Goal: Transaction & Acquisition: Purchase product/service

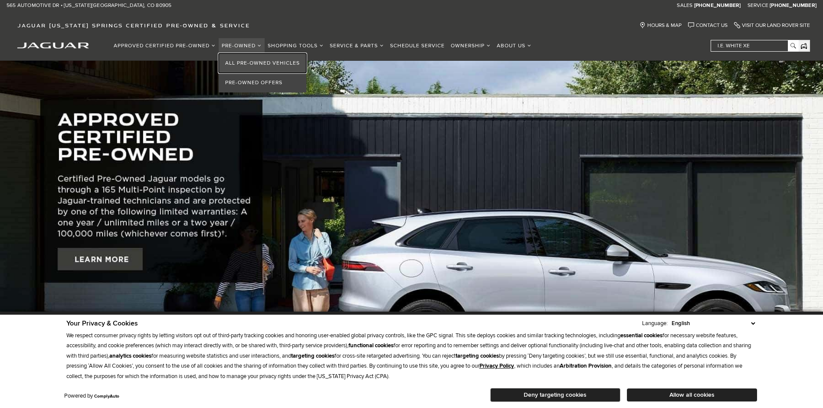
click at [250, 64] on link "All Pre-Owned Vehicles" at bounding box center [263, 63] width 88 height 20
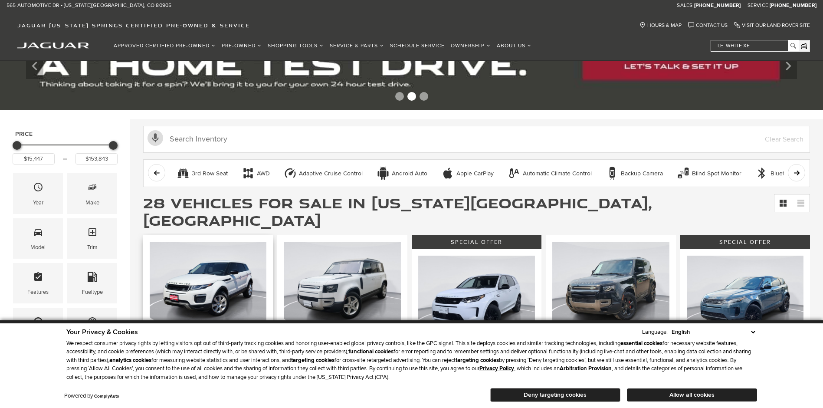
scroll to position [87, 0]
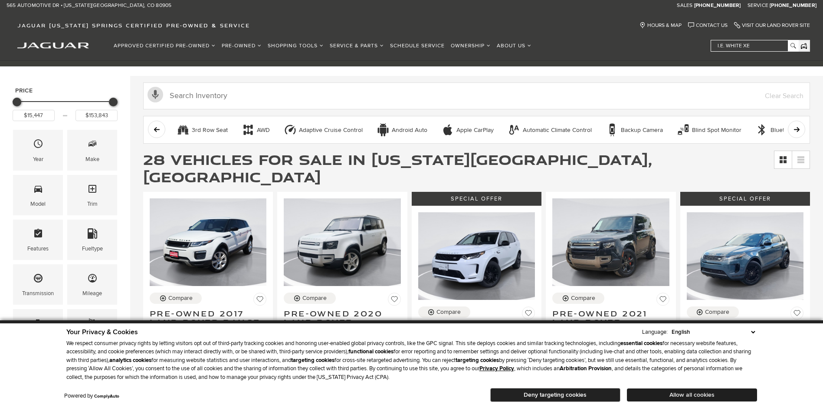
click at [715, 393] on button "Allow all cookies" at bounding box center [692, 394] width 130 height 13
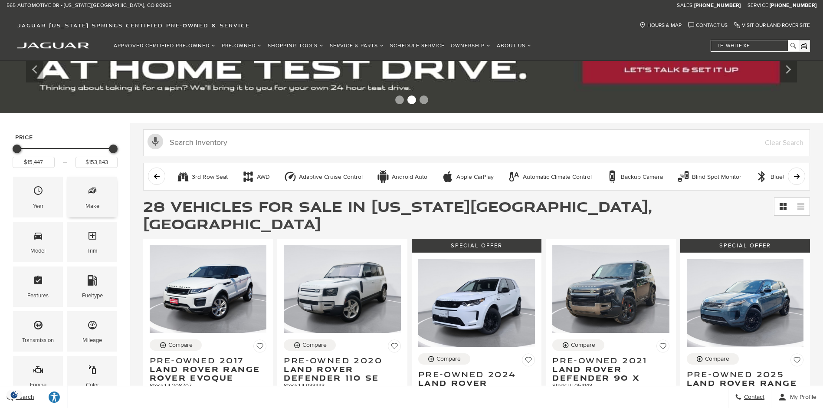
scroll to position [0, 0]
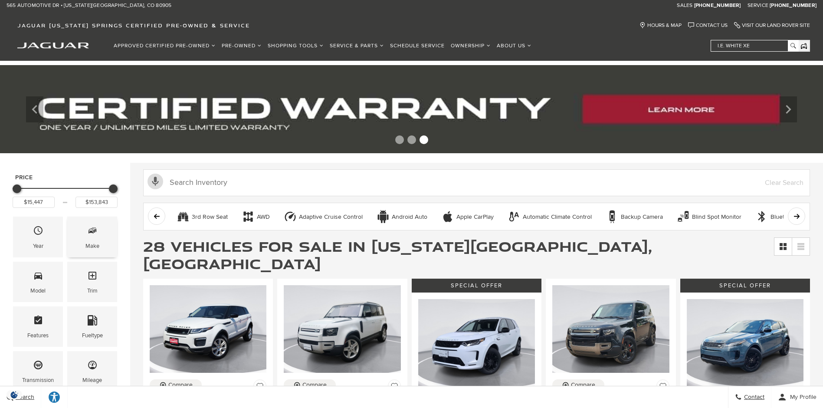
click at [95, 239] on span "Make" at bounding box center [92, 232] width 10 height 18
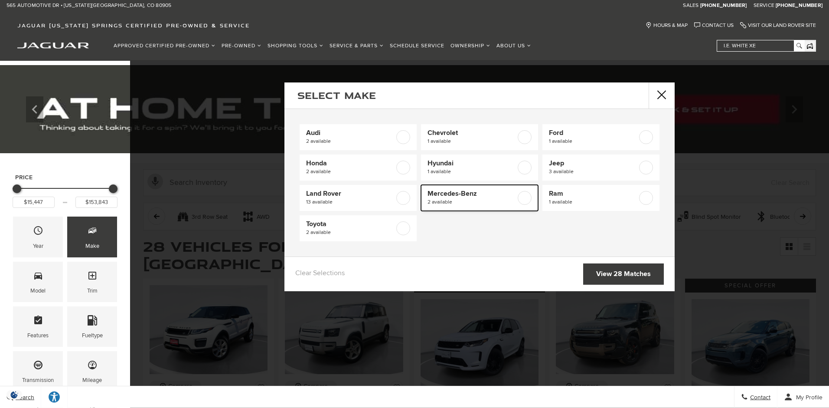
click at [524, 195] on label at bounding box center [525, 198] width 14 height 14
type input "$53,363"
type input "$67,900"
checkbox input "true"
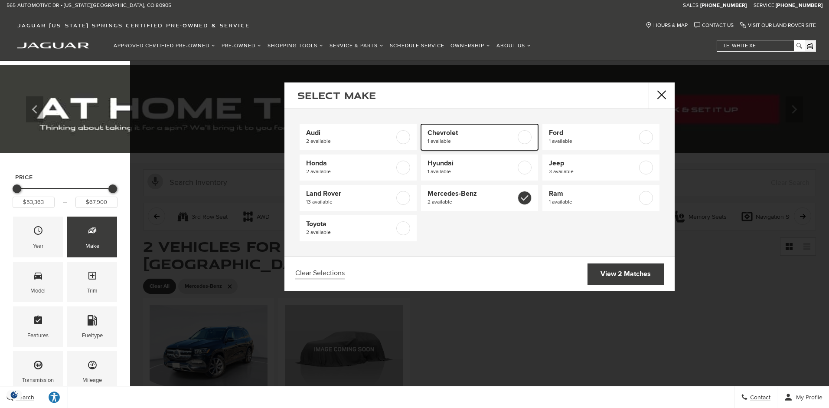
click at [524, 140] on label at bounding box center [525, 137] width 14 height 14
type input "$19,442"
checkbox input "true"
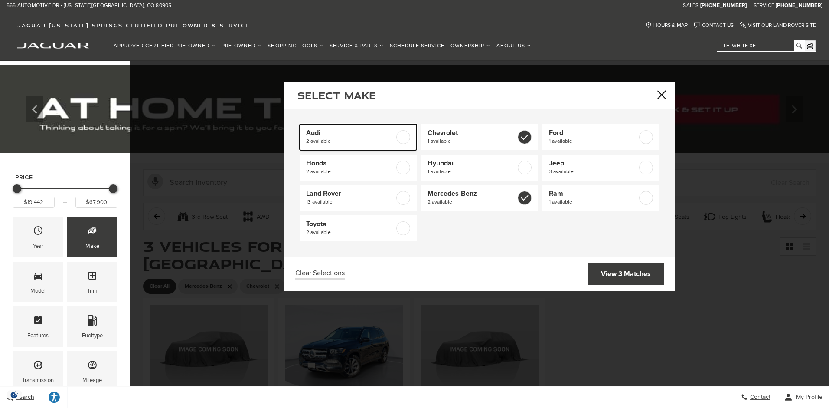
click at [403, 138] on label at bounding box center [403, 137] width 14 height 14
checkbox input "true"
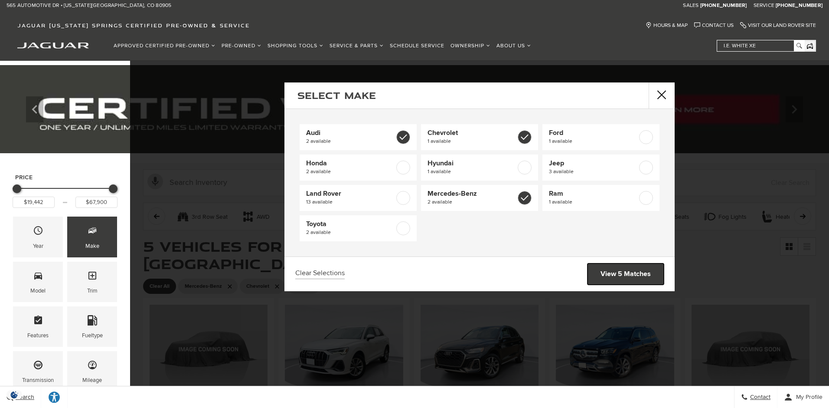
click at [621, 276] on link "View 5 Matches" at bounding box center [626, 273] width 76 height 21
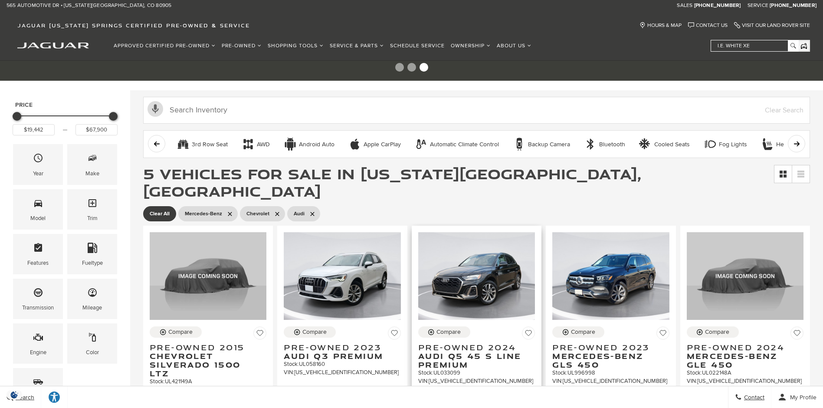
scroll to position [87, 0]
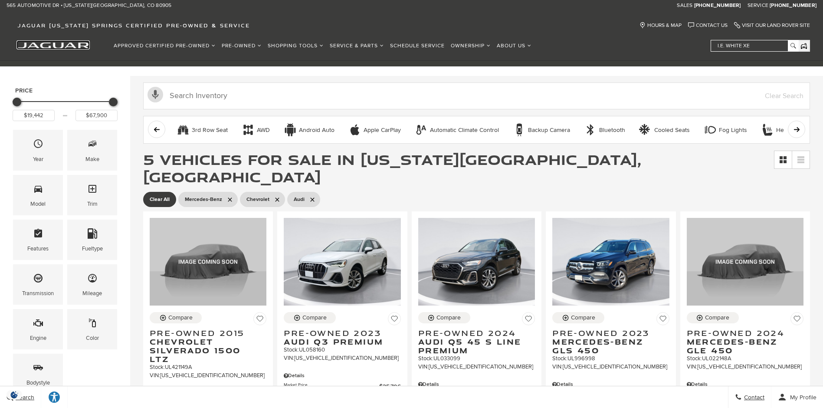
click at [37, 47] on img "jaguar" at bounding box center [53, 46] width 72 height 6
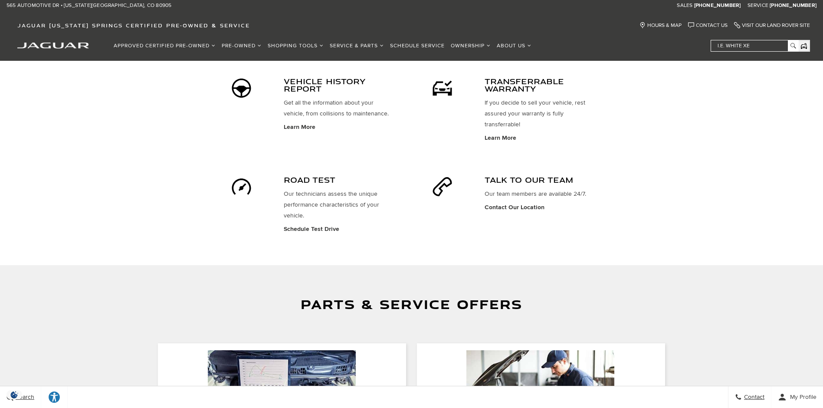
scroll to position [607, 0]
